Goal: Check status: Check status

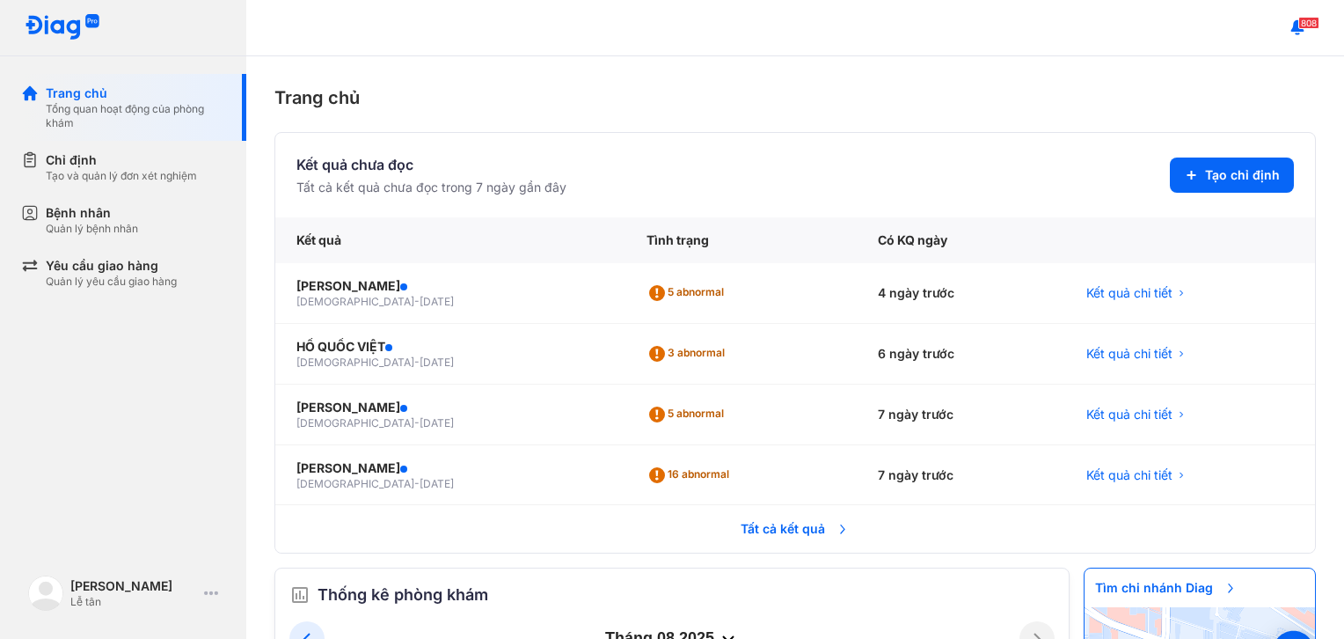
click at [785, 527] on span "Tất cả kết quả" at bounding box center [795, 528] width 130 height 39
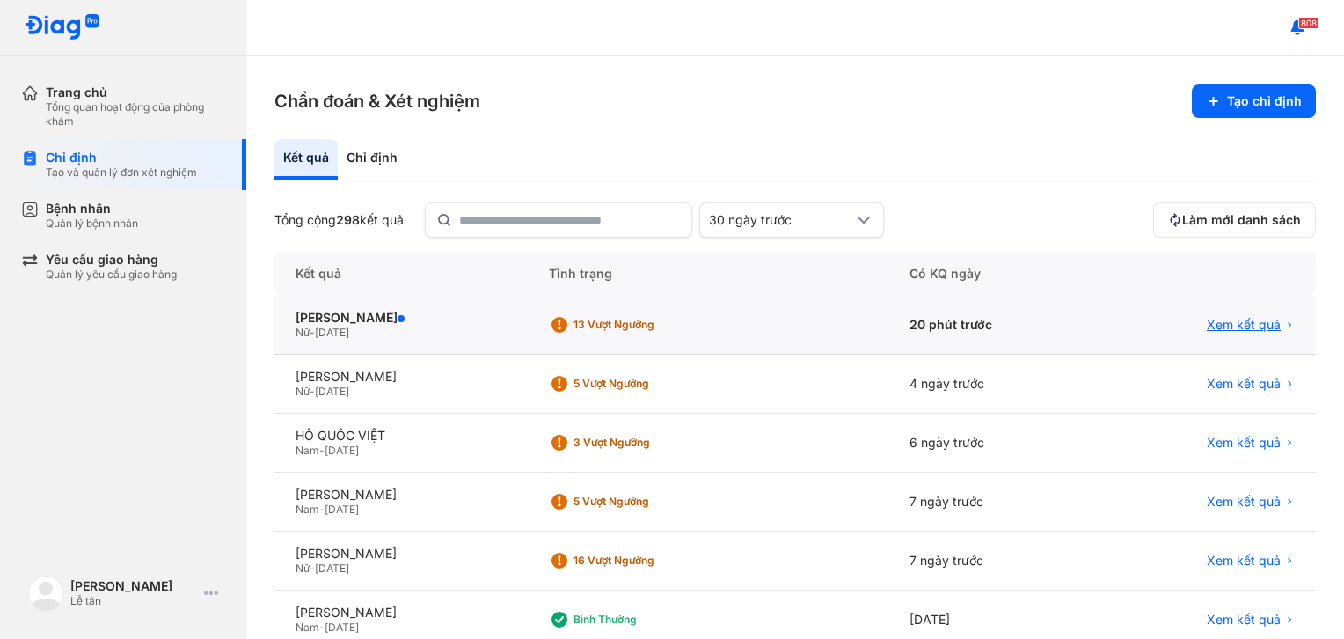
click at [1210, 324] on span "Xem kết quả" at bounding box center [1244, 325] width 74 height 16
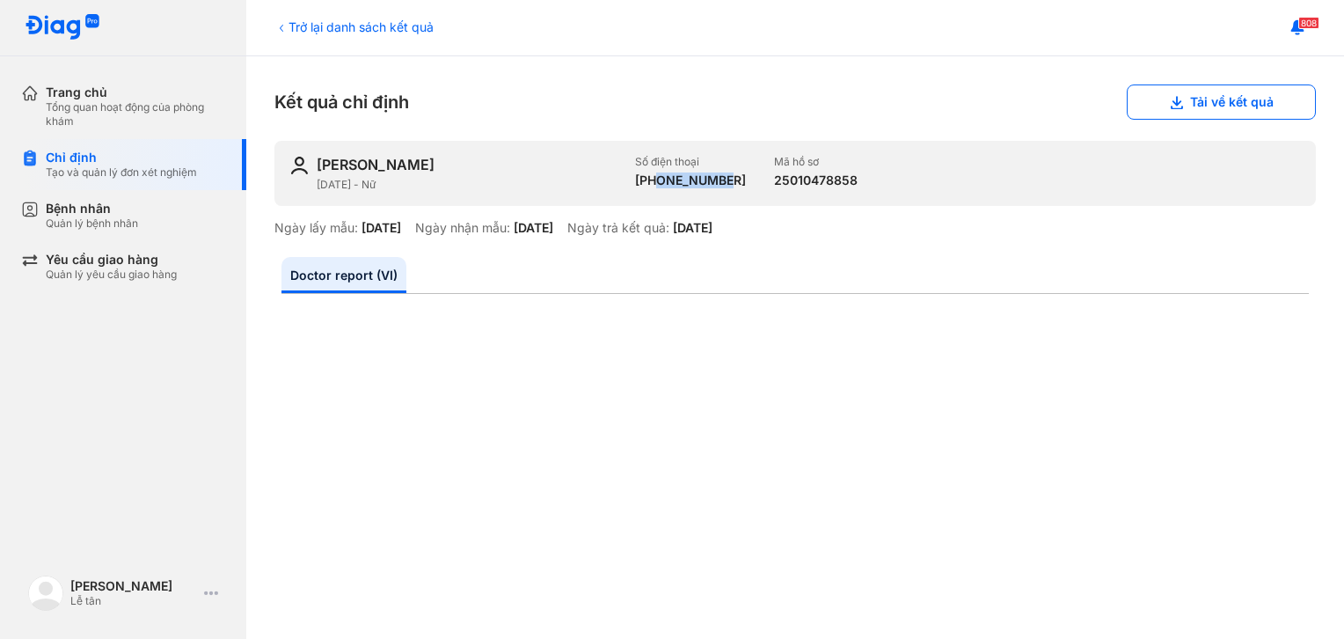
drag, startPoint x: 719, startPoint y: 179, endPoint x: 652, endPoint y: 194, distance: 69.2
click at [652, 194] on div "NGUYỄN THỊ MINH THUẬN 25/06/1970 - Nữ Số điện thoại +84913768777 Mã hồ sơ 25010…" at bounding box center [794, 173] width 1041 height 65
copy div "913768777"
